Goal: Complete application form: Complete application form

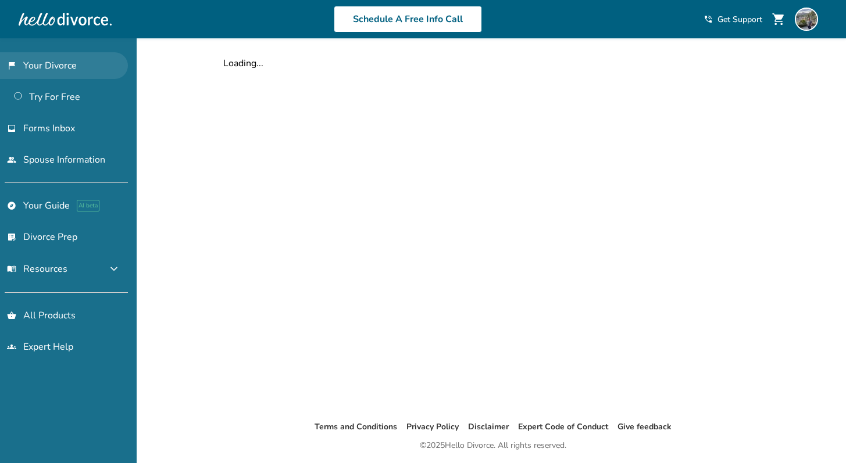
click at [88, 65] on link "flag_2 Your Divorce" at bounding box center [64, 65] width 128 height 27
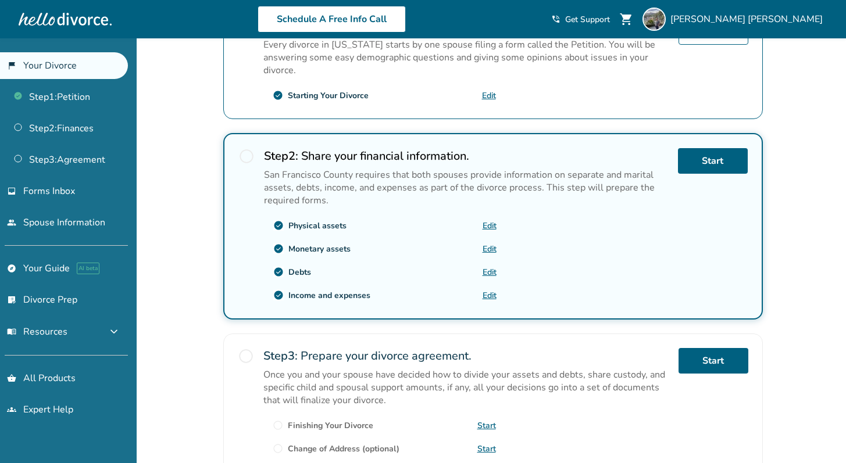
scroll to position [281, 0]
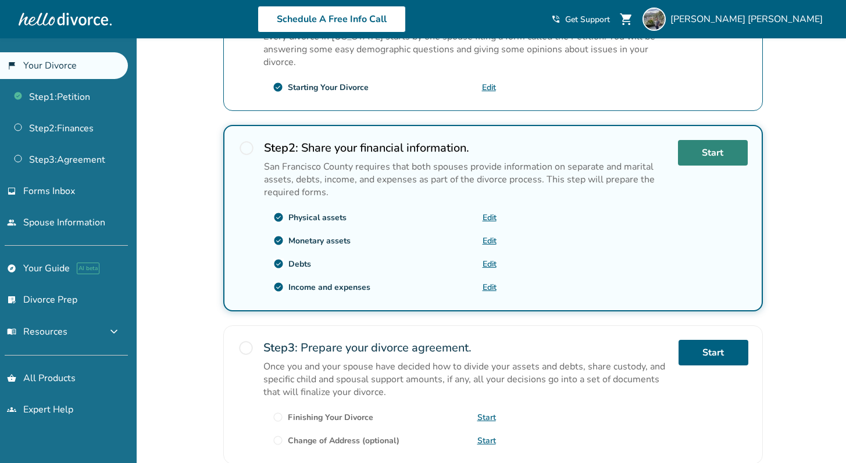
click at [694, 157] on link "Start" at bounding box center [713, 153] width 70 height 26
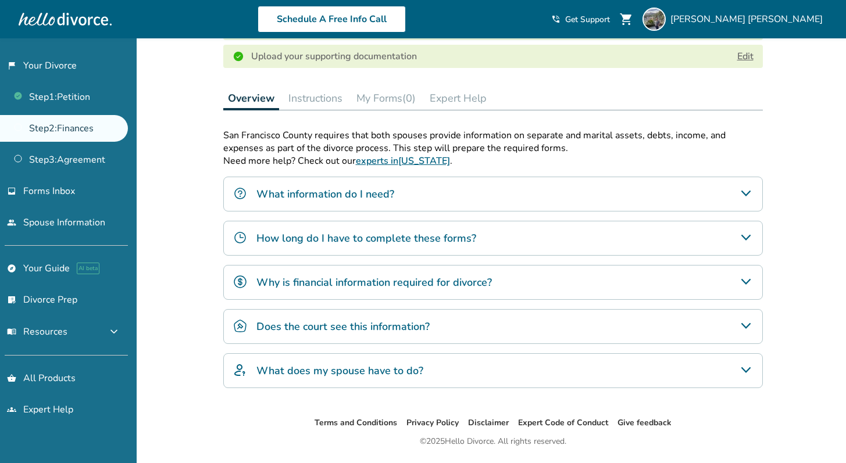
scroll to position [327, 0]
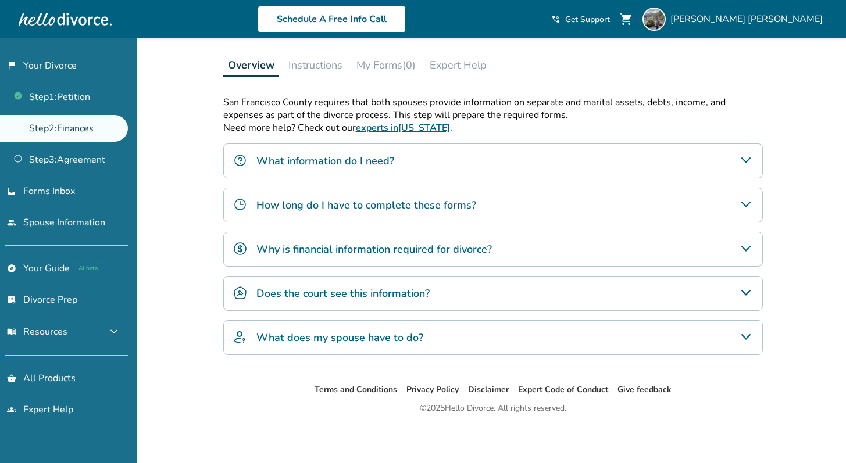
click at [740, 201] on icon "How long do I have to complete these forms?" at bounding box center [746, 205] width 14 height 14
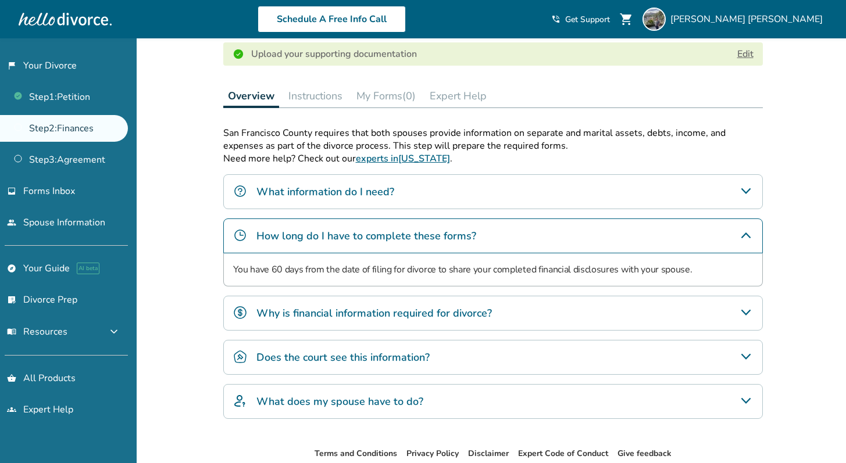
scroll to position [254, 0]
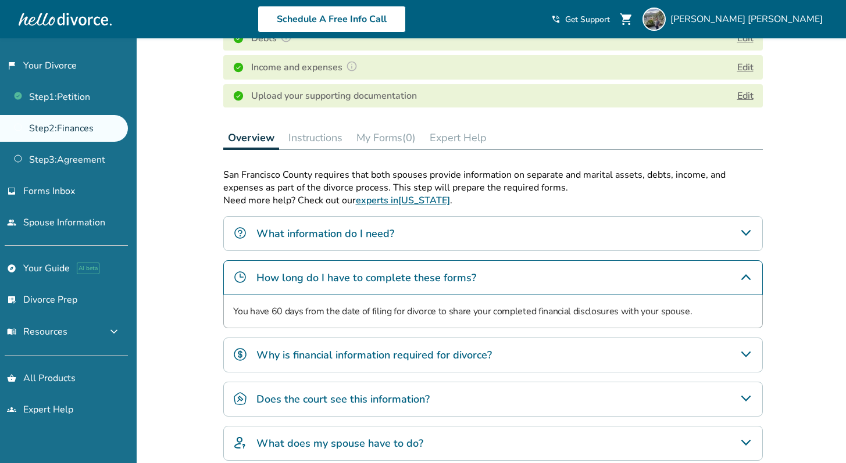
click at [740, 229] on icon "What information do I need?" at bounding box center [746, 233] width 14 height 14
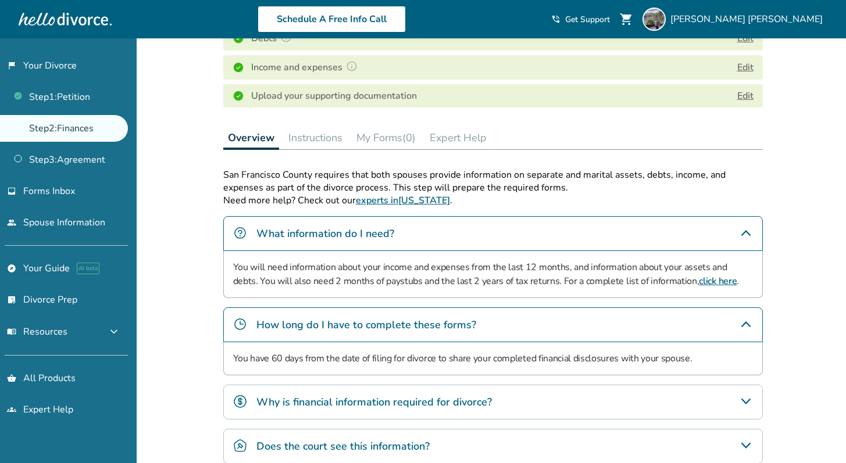
click at [616, 315] on div "How long do I have to complete these forms?" at bounding box center [493, 325] width 540 height 35
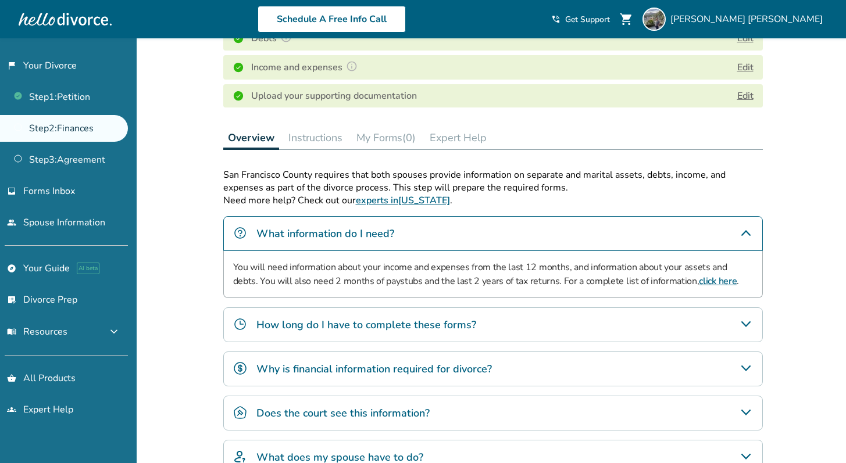
click at [568, 365] on div "Why is financial information required for divorce?" at bounding box center [493, 369] width 540 height 35
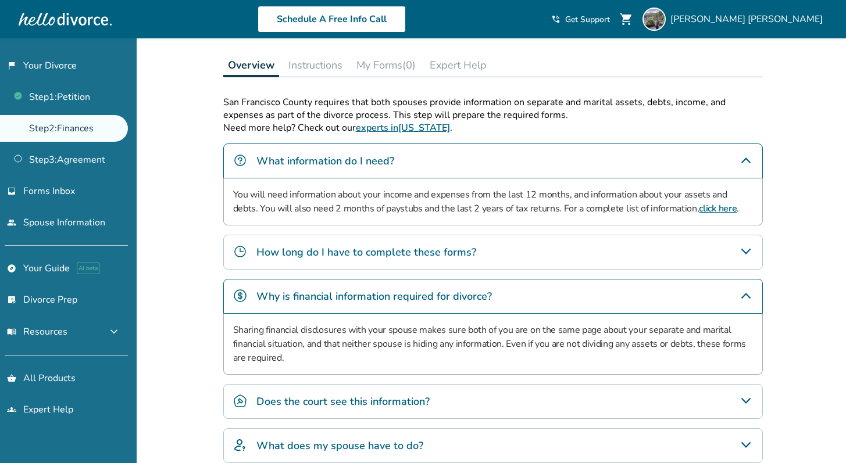
scroll to position [379, 0]
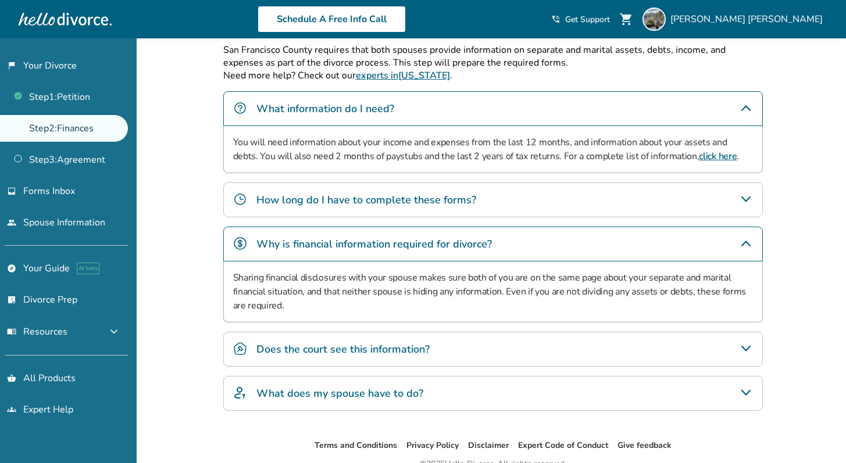
click at [499, 355] on div "Does the court see this information?" at bounding box center [493, 349] width 540 height 35
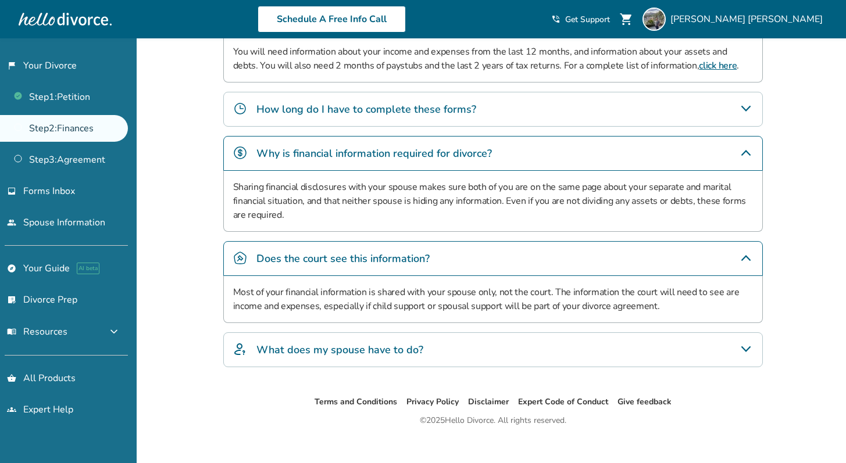
scroll to position [470, 0]
click at [446, 341] on div "What does my spouse have to do?" at bounding box center [493, 350] width 540 height 35
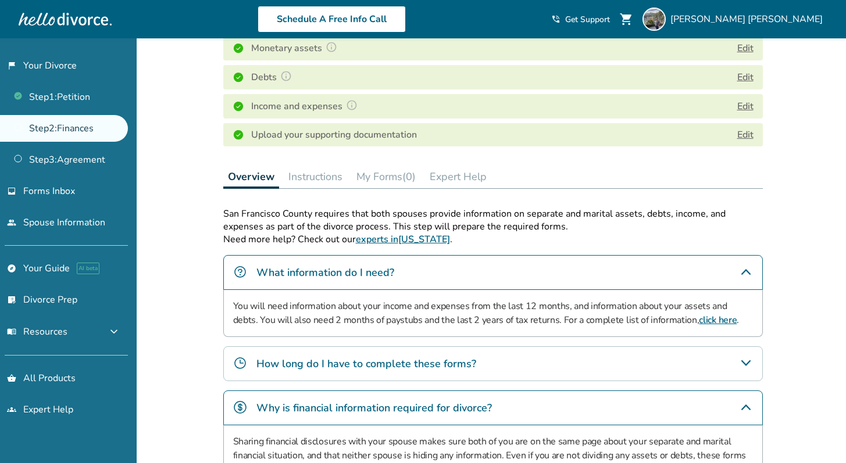
scroll to position [0, 0]
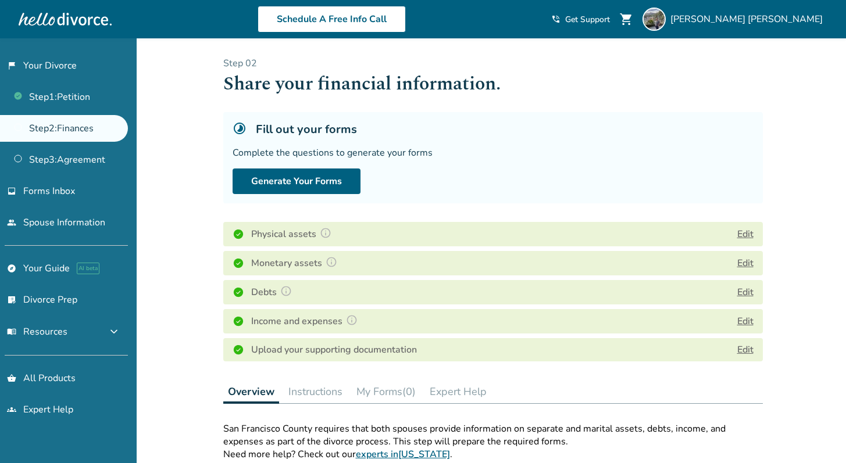
click at [744, 235] on button "Edit" at bounding box center [745, 234] width 16 height 14
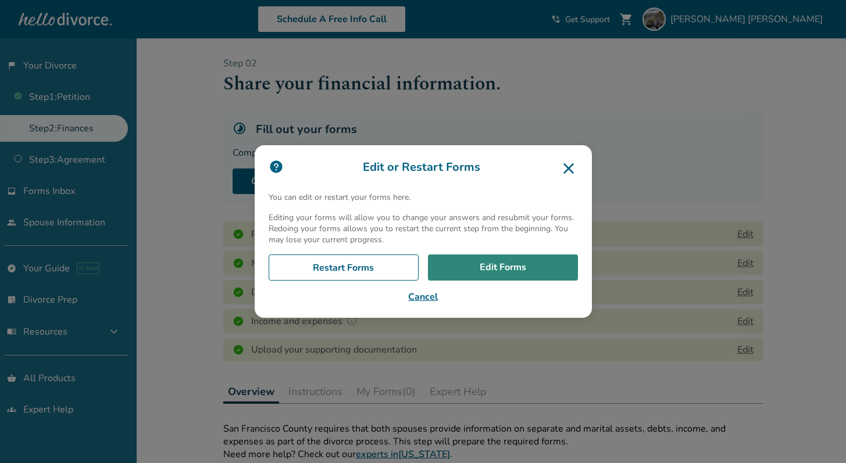
click at [527, 276] on link "Edit Forms" at bounding box center [503, 268] width 150 height 27
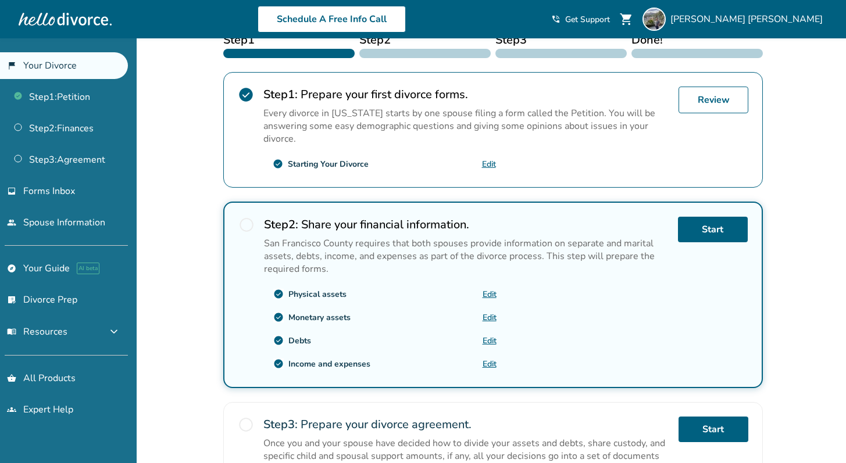
scroll to position [240, 0]
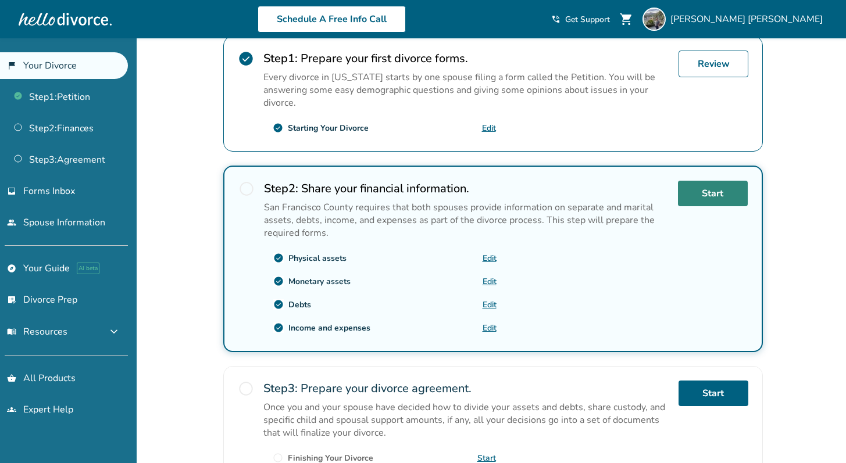
click at [739, 197] on link "Start" at bounding box center [713, 194] width 70 height 26
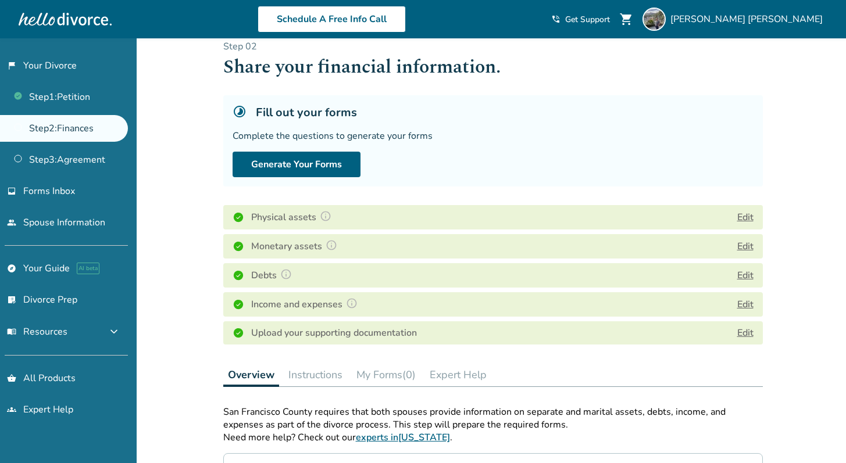
scroll to position [17, 0]
click at [742, 245] on button "Edit" at bounding box center [745, 247] width 16 height 14
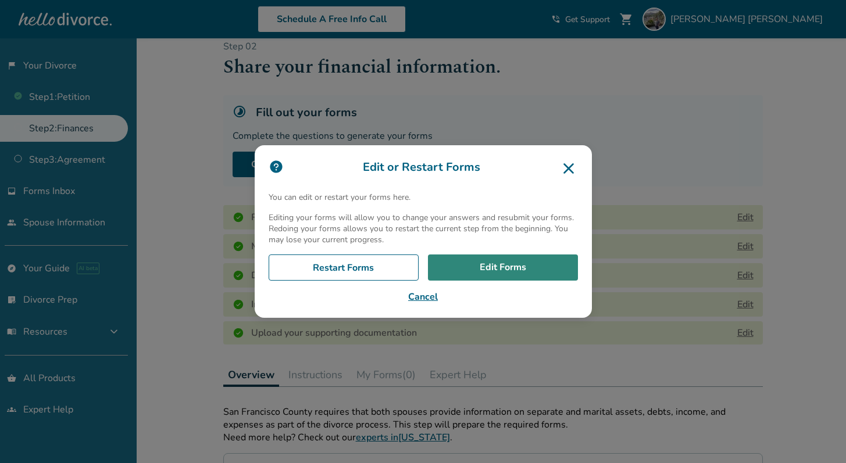
click at [513, 265] on link "Edit Forms" at bounding box center [503, 268] width 150 height 27
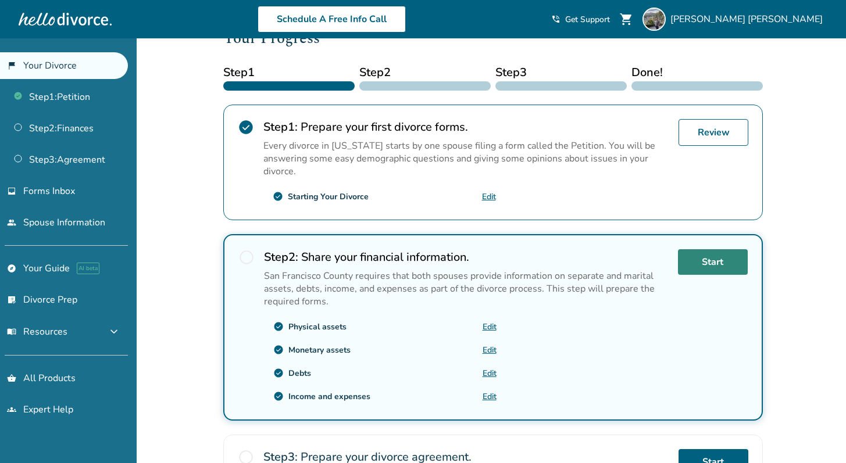
click at [697, 260] on link "Start" at bounding box center [713, 262] width 70 height 26
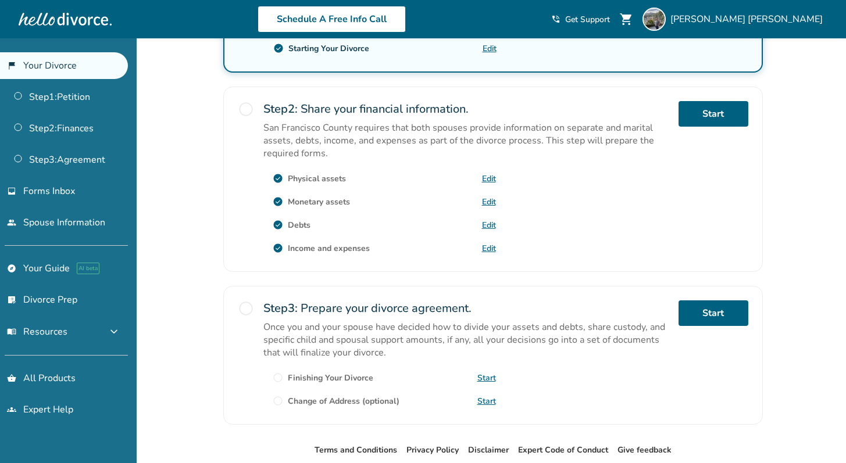
scroll to position [271, 0]
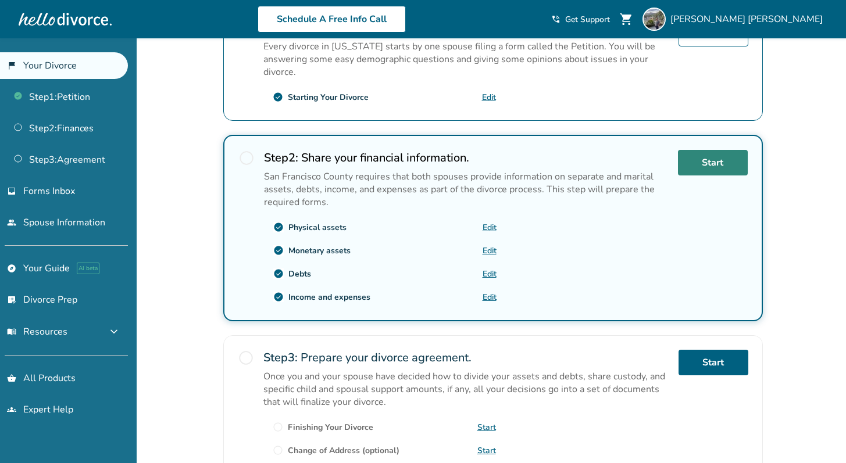
click at [693, 158] on link "Start" at bounding box center [713, 163] width 70 height 26
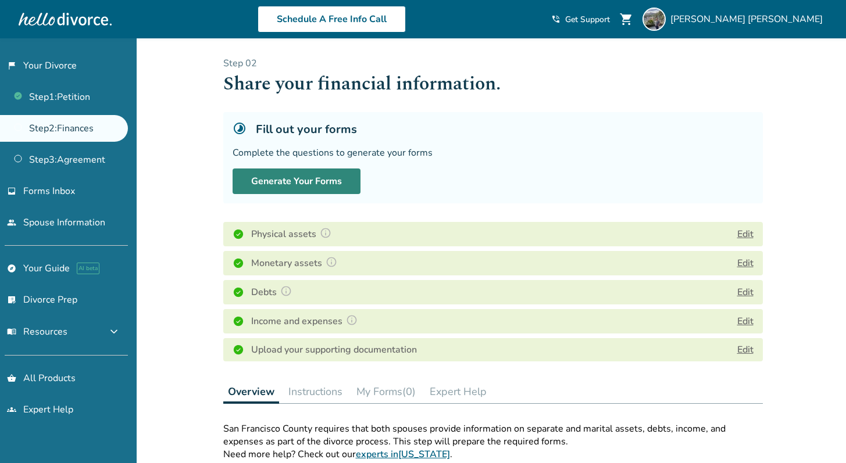
click at [328, 181] on button "Generate Your Forms" at bounding box center [297, 182] width 128 height 26
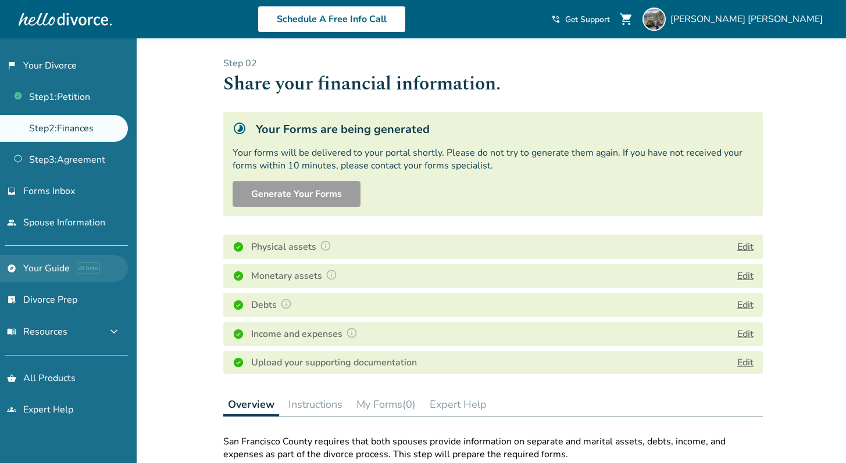
click at [68, 263] on link "explore Your Guide AI beta" at bounding box center [64, 268] width 128 height 27
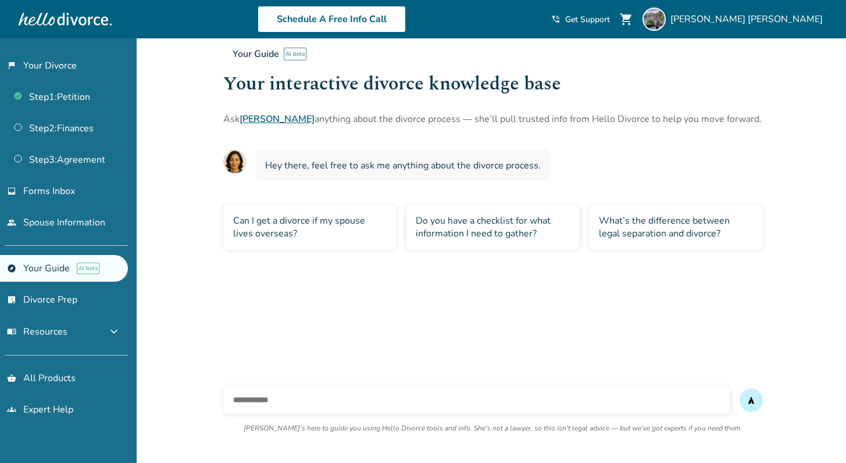
click at [88, 142] on ul "Step 1 : Petition Step 2 : Finances Step 3 : Agreement" at bounding box center [64, 126] width 128 height 94
click at [105, 124] on link "Step 2 : Finances" at bounding box center [64, 128] width 128 height 27
